Goal: Check status: Check status

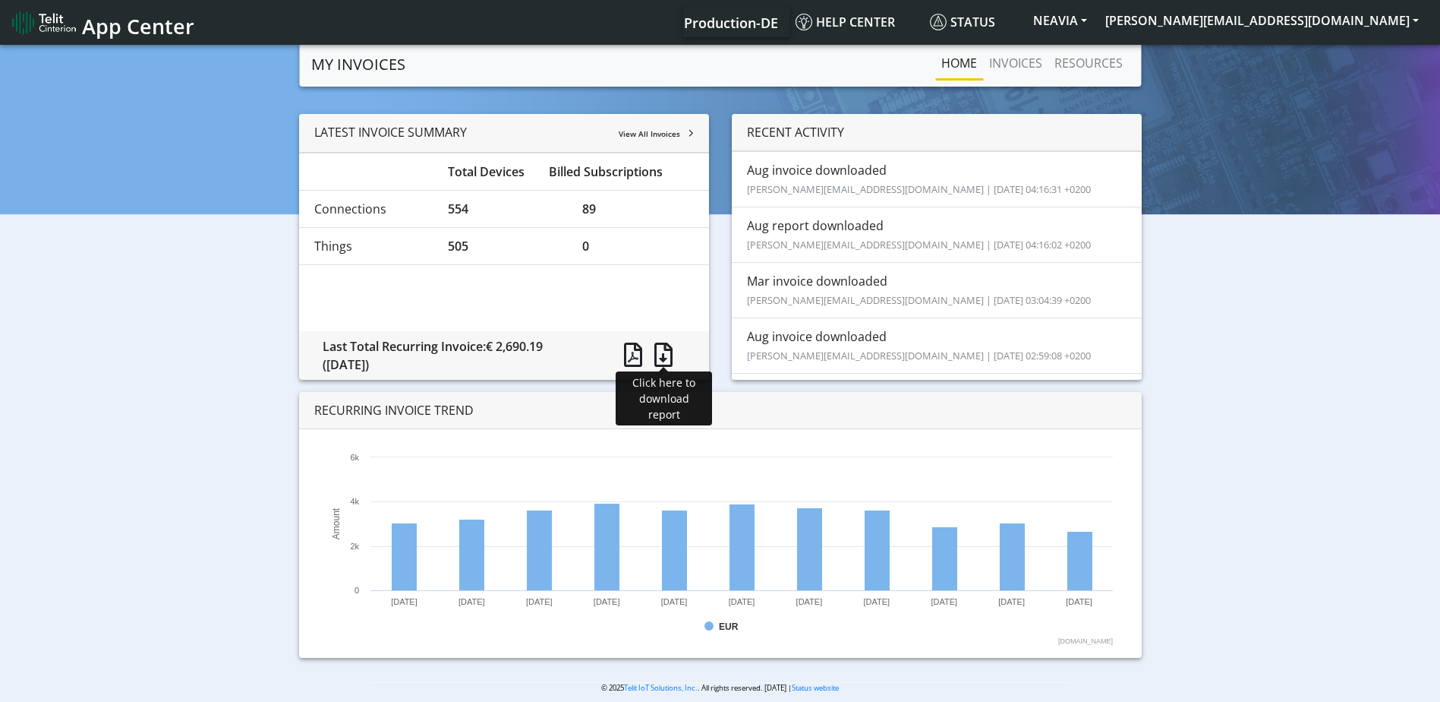
click at [661, 350] on span at bounding box center [663, 354] width 18 height 24
click at [1329, 282] on div "LATEST INVOICE SUMMARY View All Invoices Total Devices Billed Subscriptions Con…" at bounding box center [720, 392] width 1418 height 556
click at [1237, 565] on div "LATEST INVOICE SUMMARY View All Invoices Total Devices Billed Subscriptions Con…" at bounding box center [720, 392] width 1418 height 556
drag, startPoint x: 327, startPoint y: 364, endPoint x: 395, endPoint y: 369, distance: 67.7
click at [395, 369] on div "([DATE])" at bounding box center [456, 364] width 267 height 18
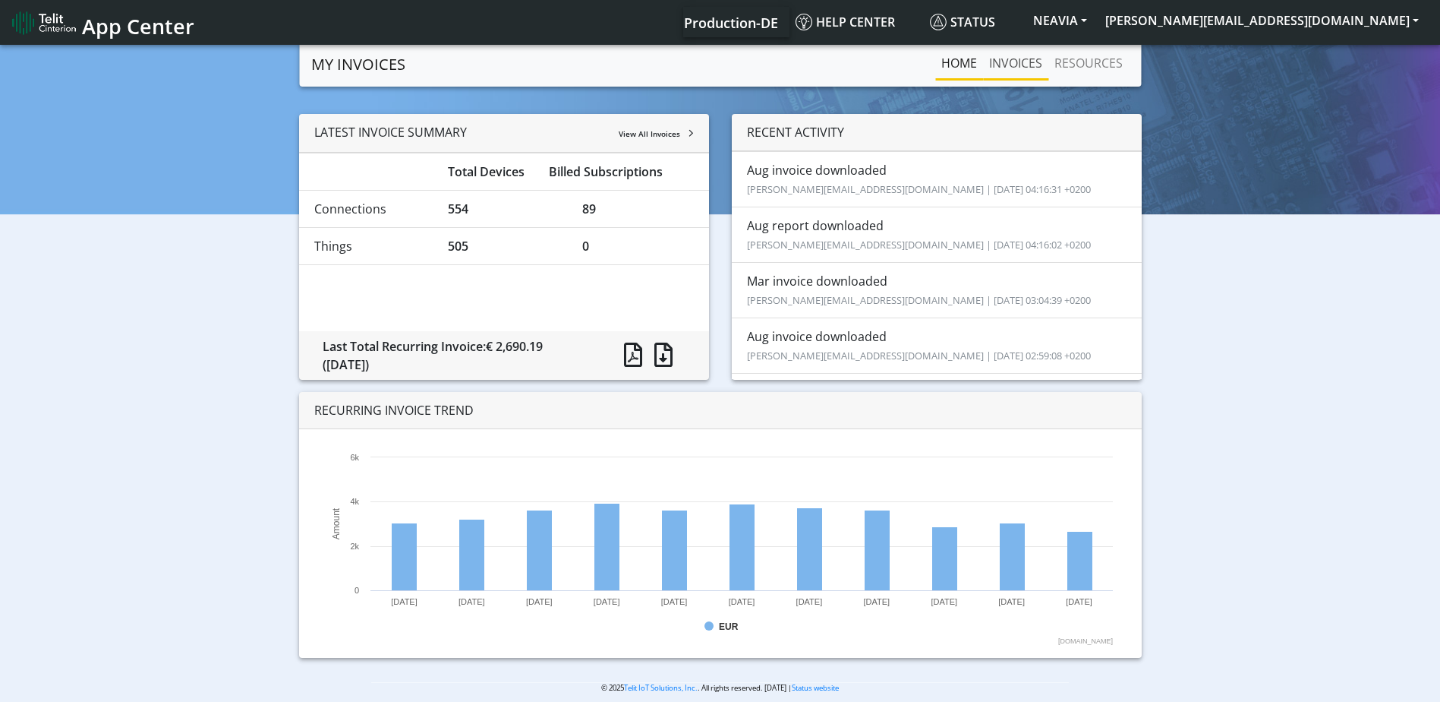
click at [1035, 62] on link "INVOICES" at bounding box center [1015, 63] width 65 height 30
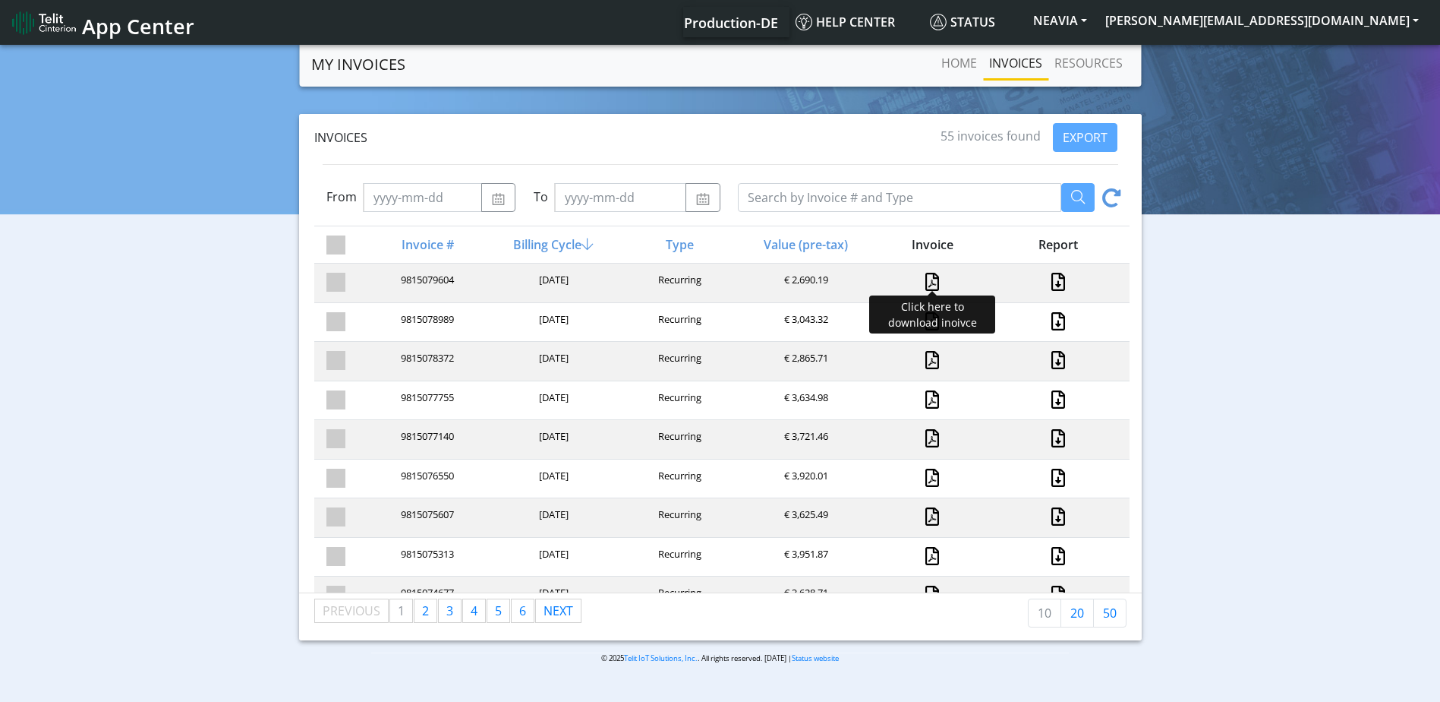
click at [929, 285] on link at bounding box center [933, 282] width 14 height 18
